Goal: Information Seeking & Learning: Find specific fact

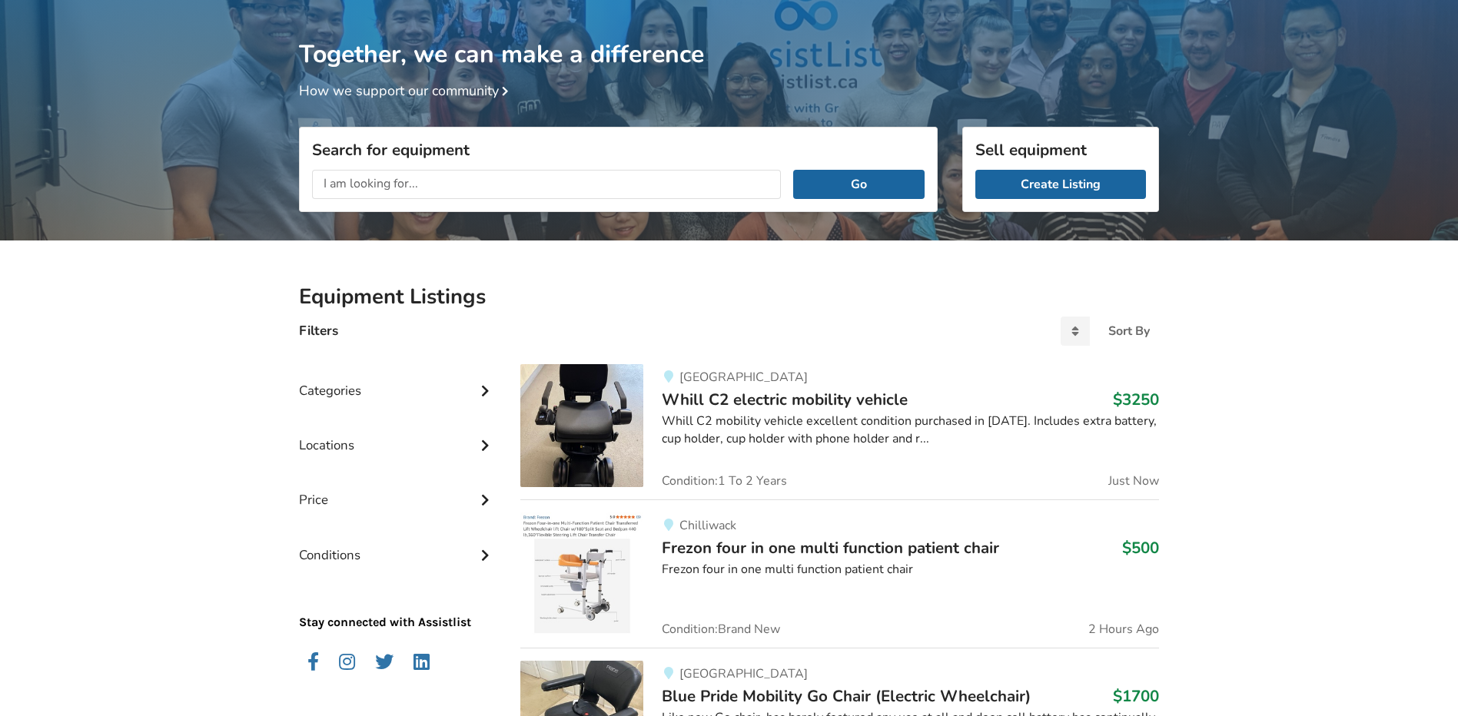
click at [394, 188] on input "text" at bounding box center [546, 184] width 469 height 29
click at [793, 170] on button "Go" at bounding box center [858, 184] width 131 height 29
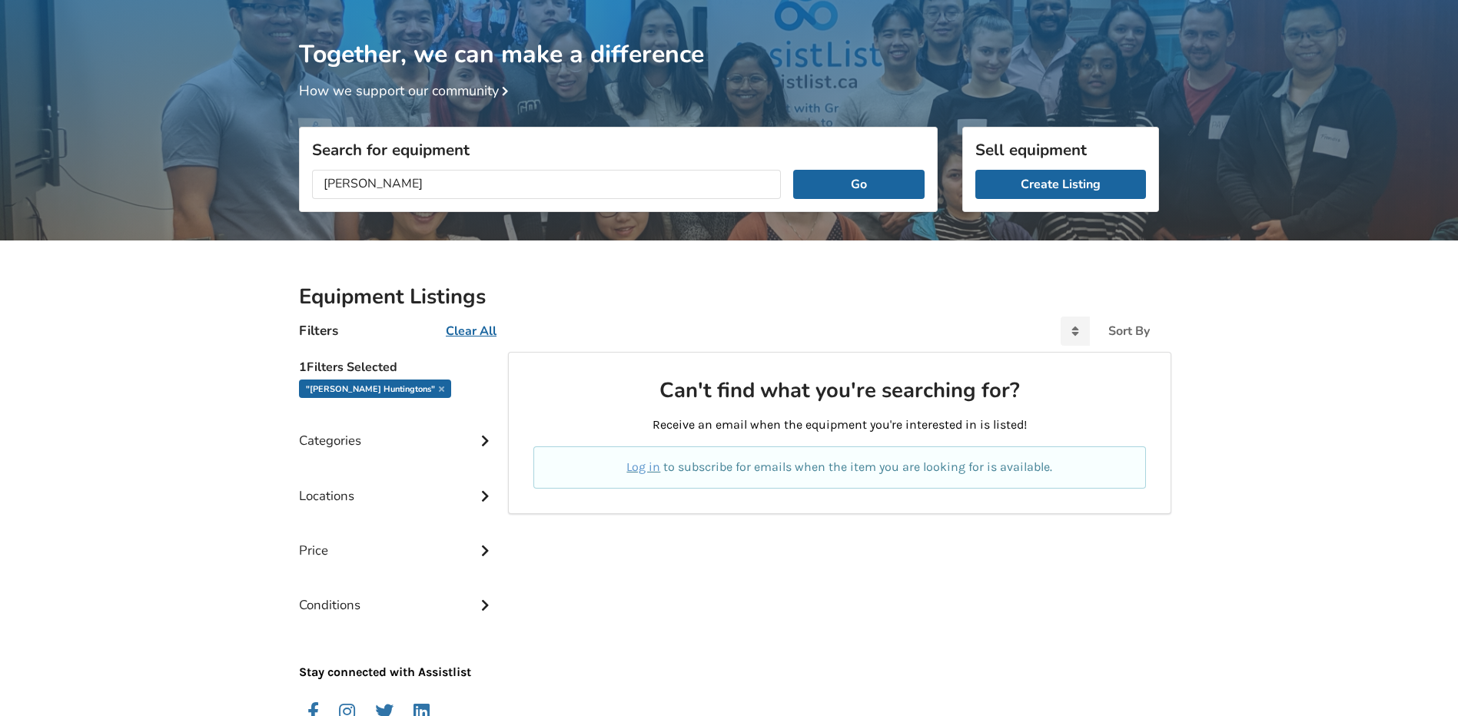
scroll to position [1, 0]
drag, startPoint x: 450, startPoint y: 190, endPoint x: 356, endPoint y: 193, distance: 94.6
click at [356, 193] on input "[PERSON_NAME]" at bounding box center [546, 184] width 469 height 29
type input "[PERSON_NAME]"
click at [793, 170] on button "Go" at bounding box center [858, 184] width 131 height 29
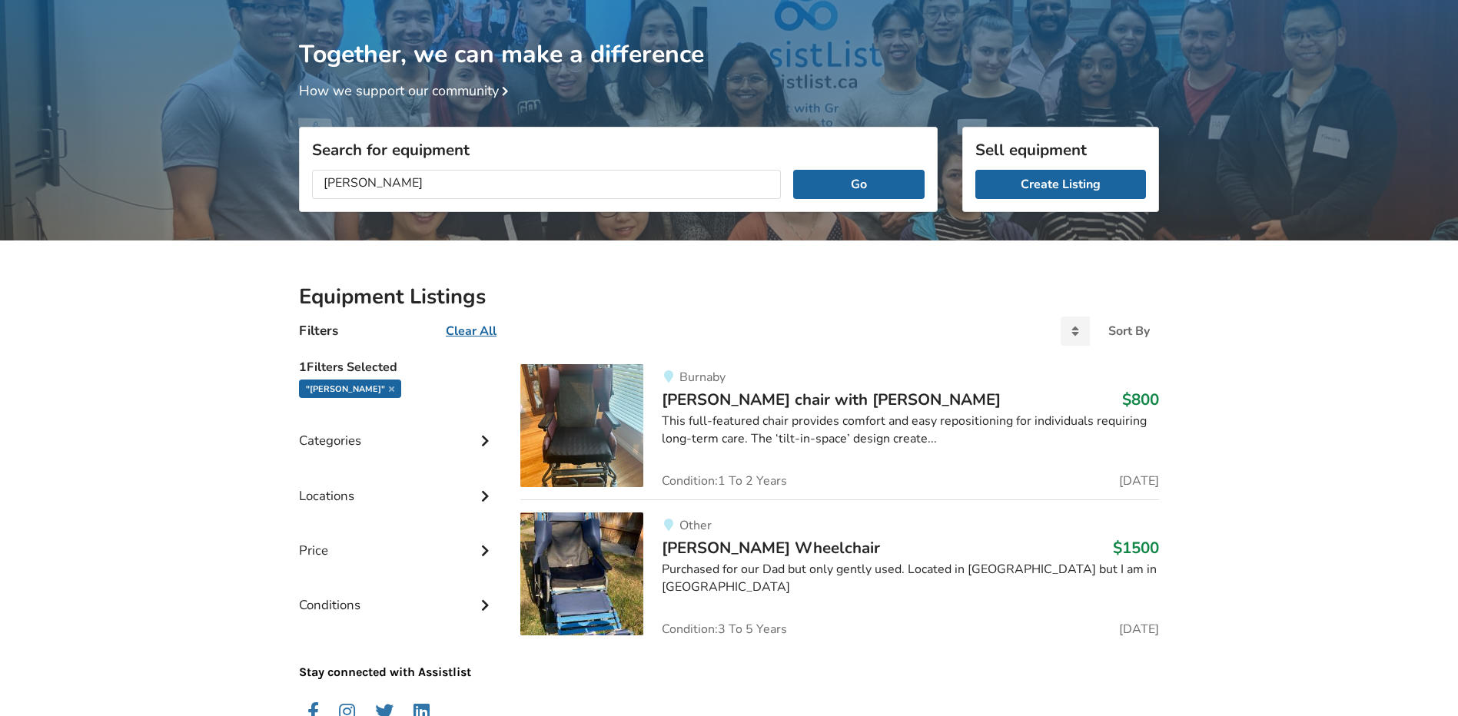
click at [853, 402] on span "[PERSON_NAME] chair with [PERSON_NAME]" at bounding box center [831, 400] width 339 height 22
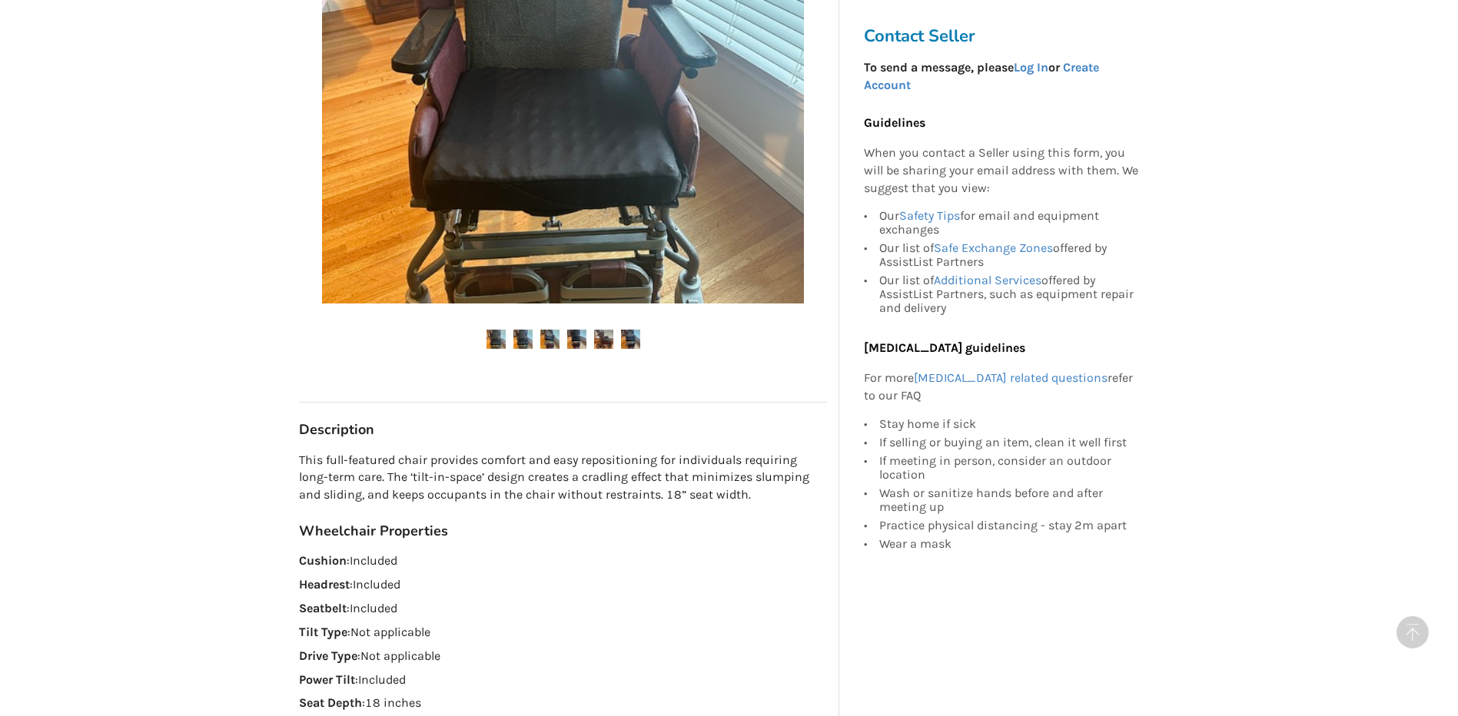
scroll to position [154, 0]
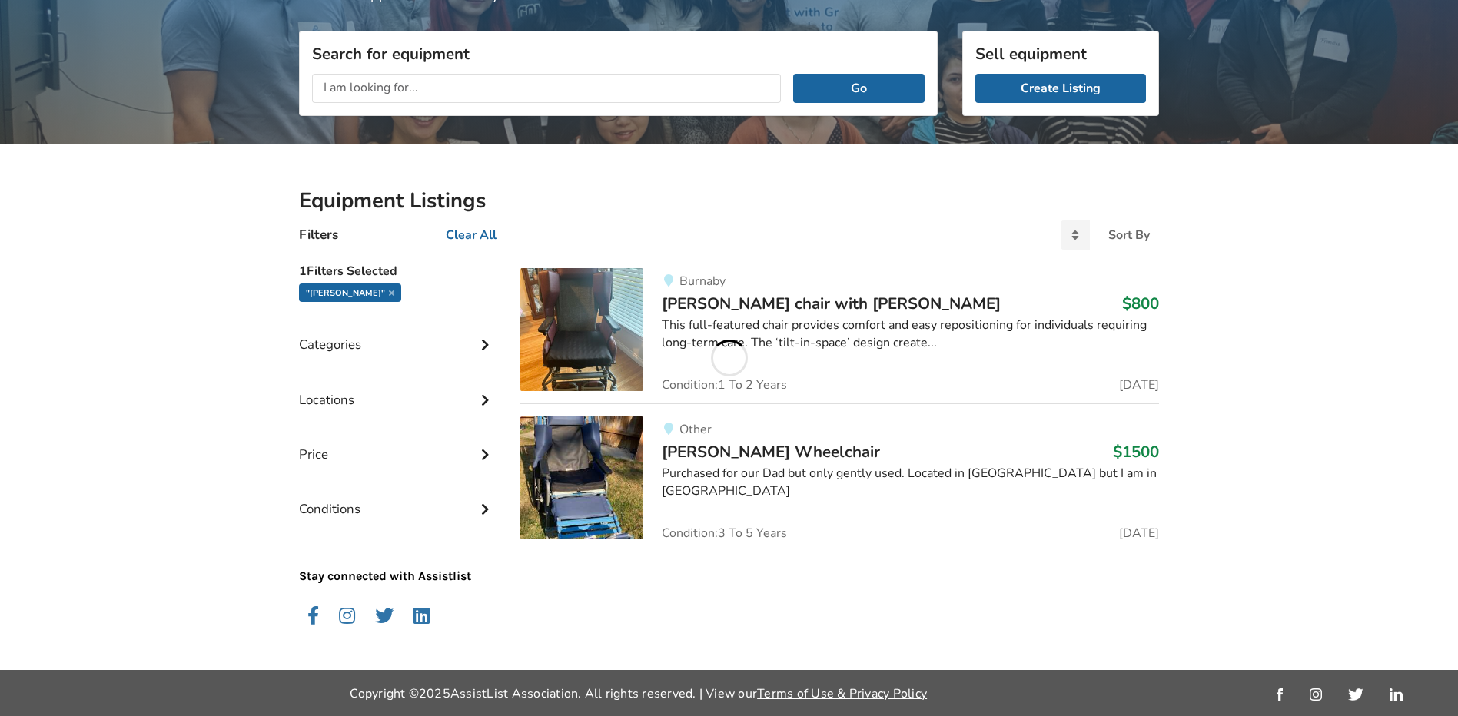
scroll to position [49, 0]
